Goal: Task Accomplishment & Management: Use online tool/utility

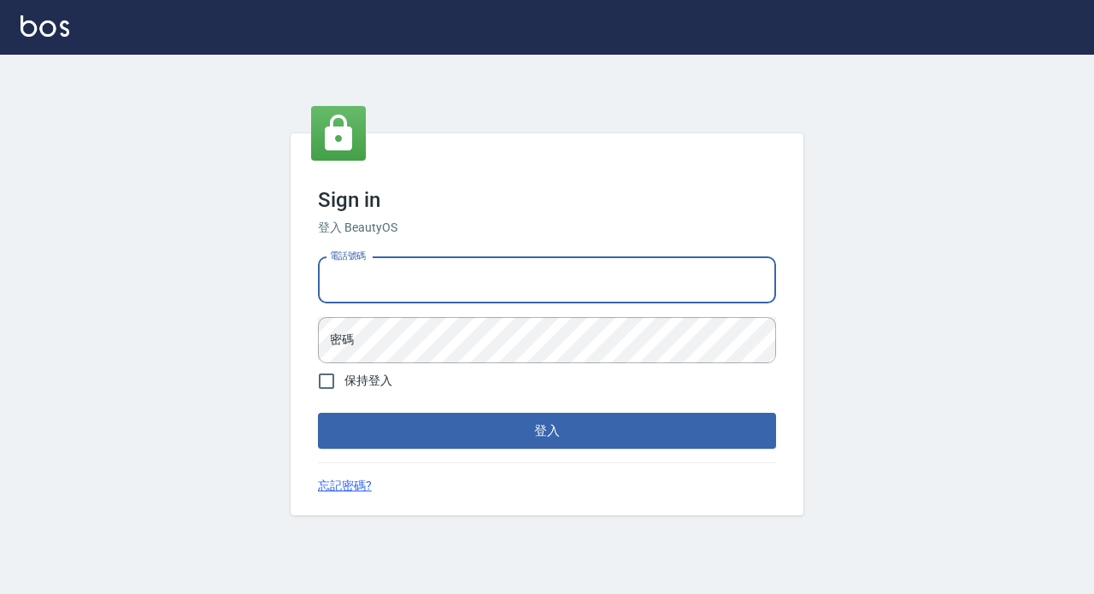
click at [461, 274] on input "電話號碼" at bounding box center [547, 280] width 458 height 46
type input "89729295"
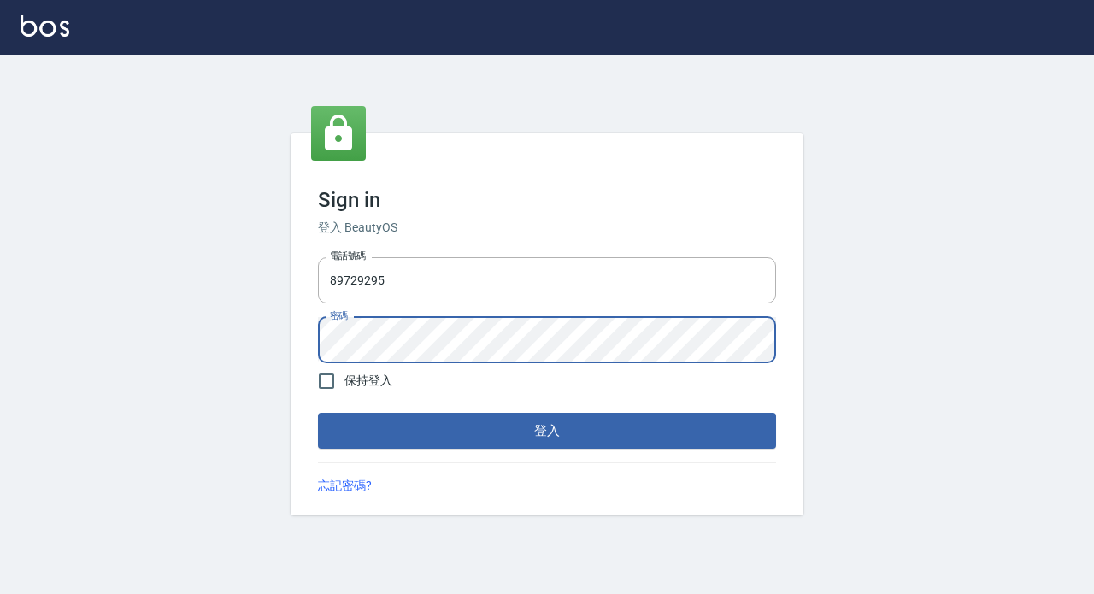
click at [318, 413] on button "登入" at bounding box center [547, 431] width 458 height 36
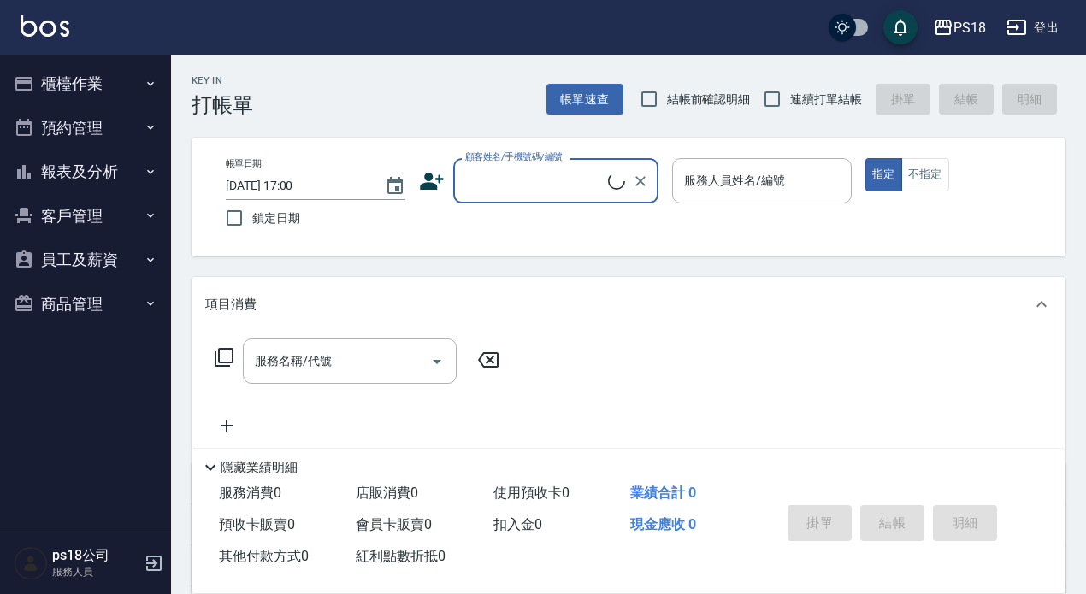
click at [91, 91] on button "櫃檯作業" at bounding box center [85, 84] width 157 height 44
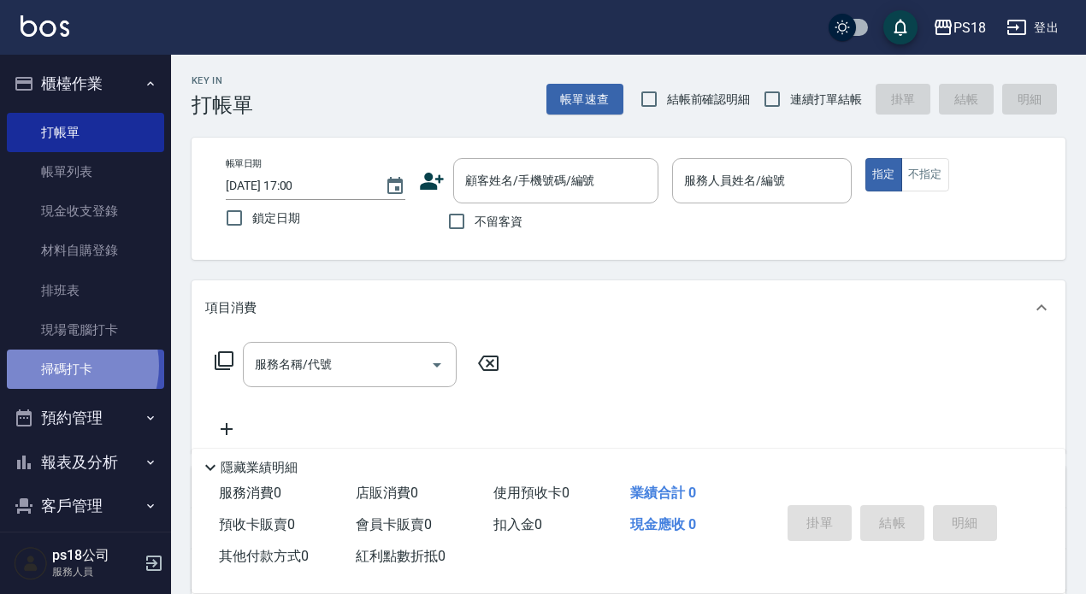
click at [62, 366] on link "掃碼打卡" at bounding box center [85, 369] width 157 height 39
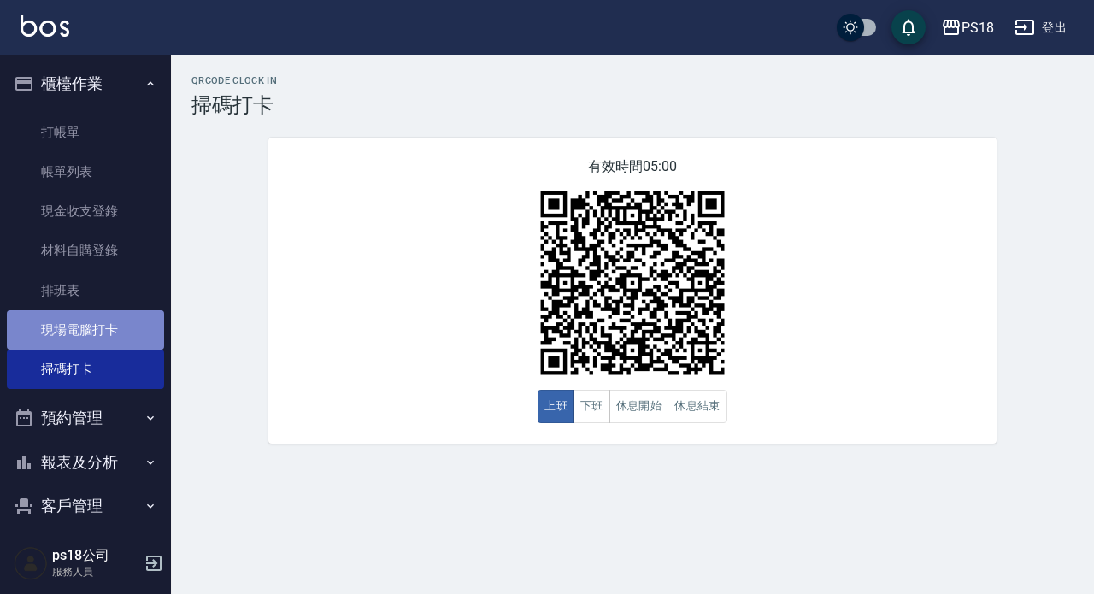
click at [87, 325] on link "現場電腦打卡" at bounding box center [85, 329] width 157 height 39
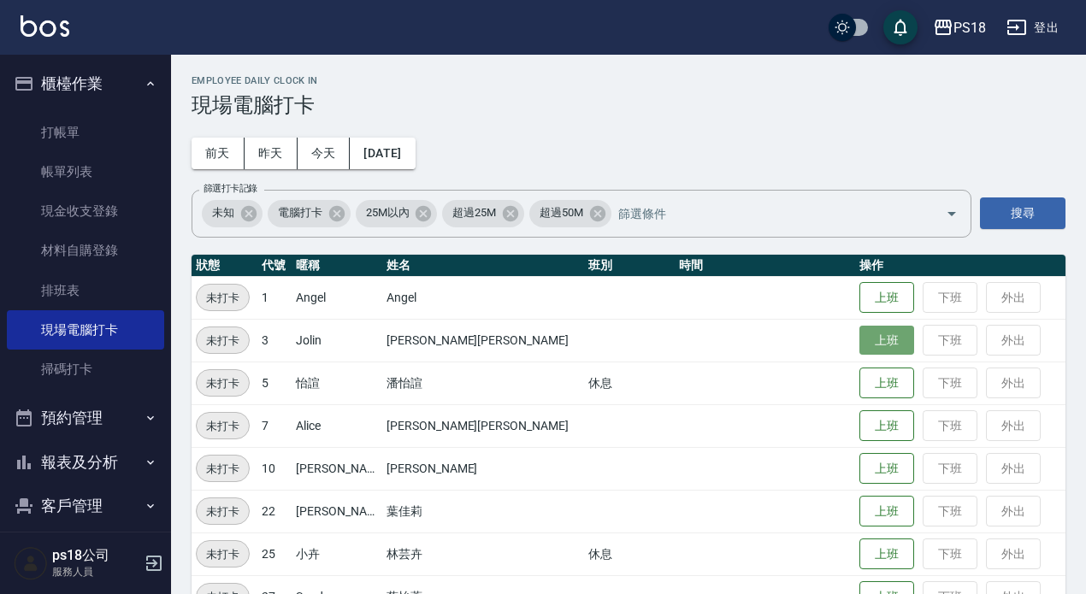
click at [859, 342] on button "上班" at bounding box center [886, 341] width 55 height 30
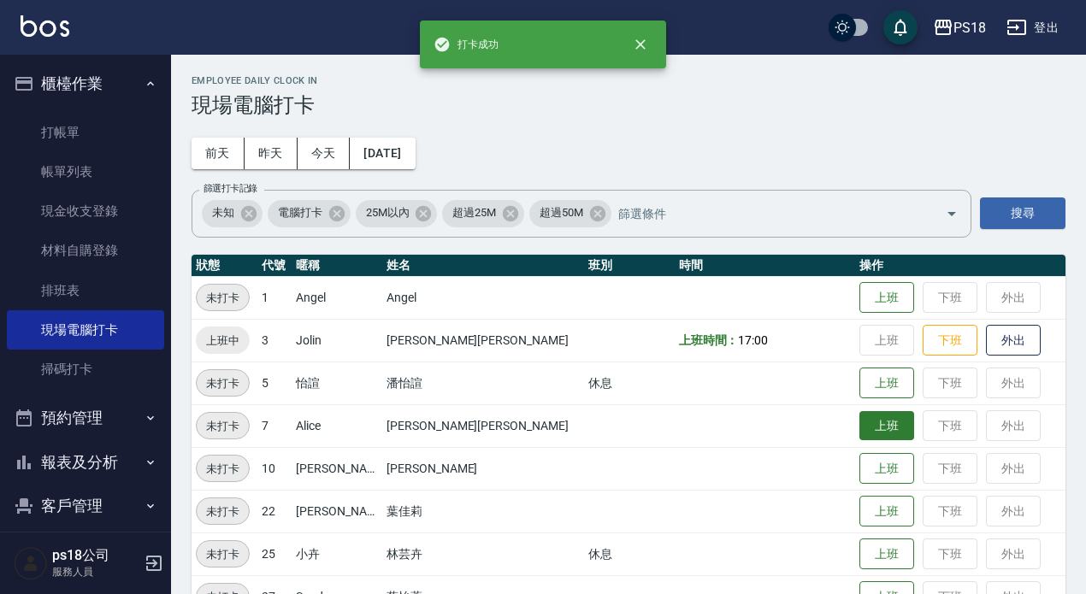
click at [859, 425] on button "上班" at bounding box center [886, 426] width 55 height 30
